Goal: Find specific page/section: Find specific page/section

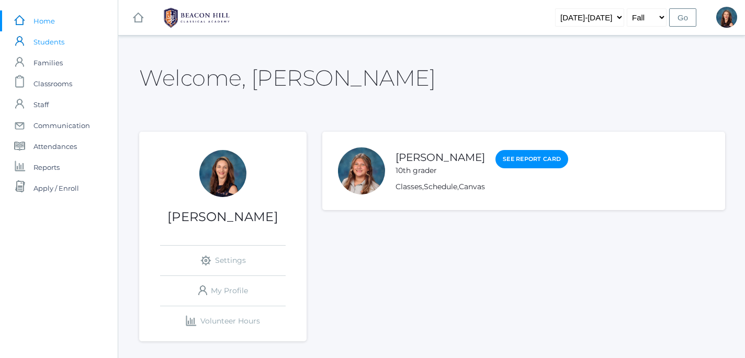
click at [47, 43] on span "Students" at bounding box center [48, 41] width 31 height 21
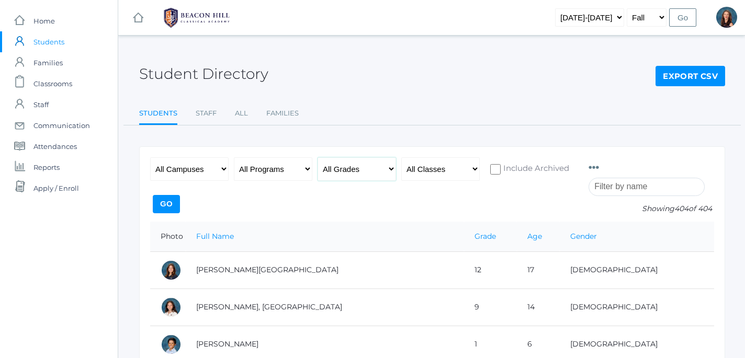
click at [318, 157] on select "All Grades Grammar - Kindergarten - 1st Grade - 2nd Grade - 3rd Grade - 4th Gra…" at bounding box center [357, 169] width 78 height 24
select select "8"
click option "- 8th Grade" at bounding box center [0, 0] width 0 height 0
click at [180, 201] on input "Go" at bounding box center [166, 204] width 27 height 18
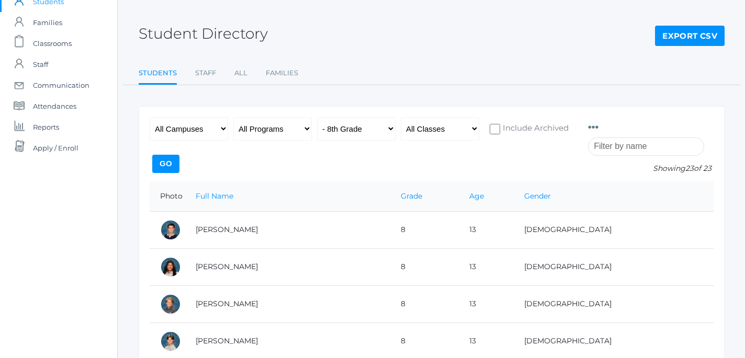
scroll to position [0, 1]
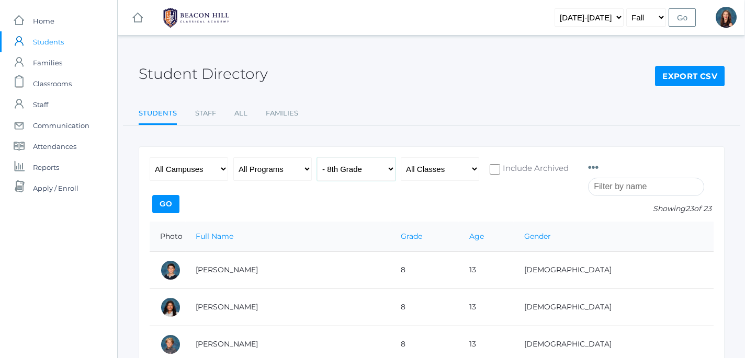
select select "any"
click option "All Grades" at bounding box center [0, 0] width 0 height 0
click at [606, 188] on input "search" at bounding box center [646, 187] width 116 height 18
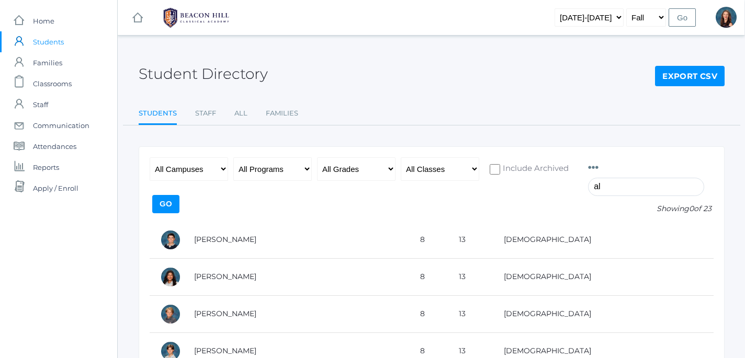
type input "a"
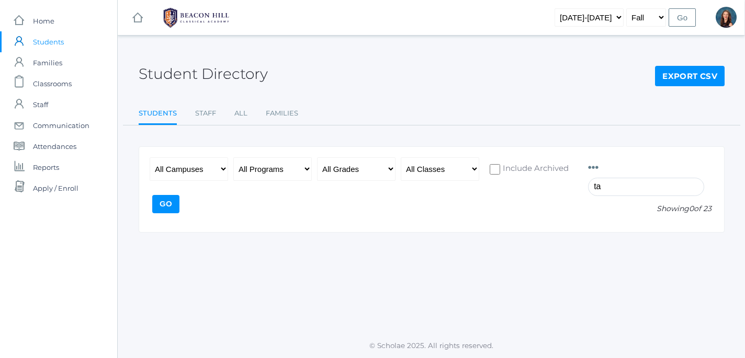
type input "t"
type input "harris"
